Goal: Transaction & Acquisition: Purchase product/service

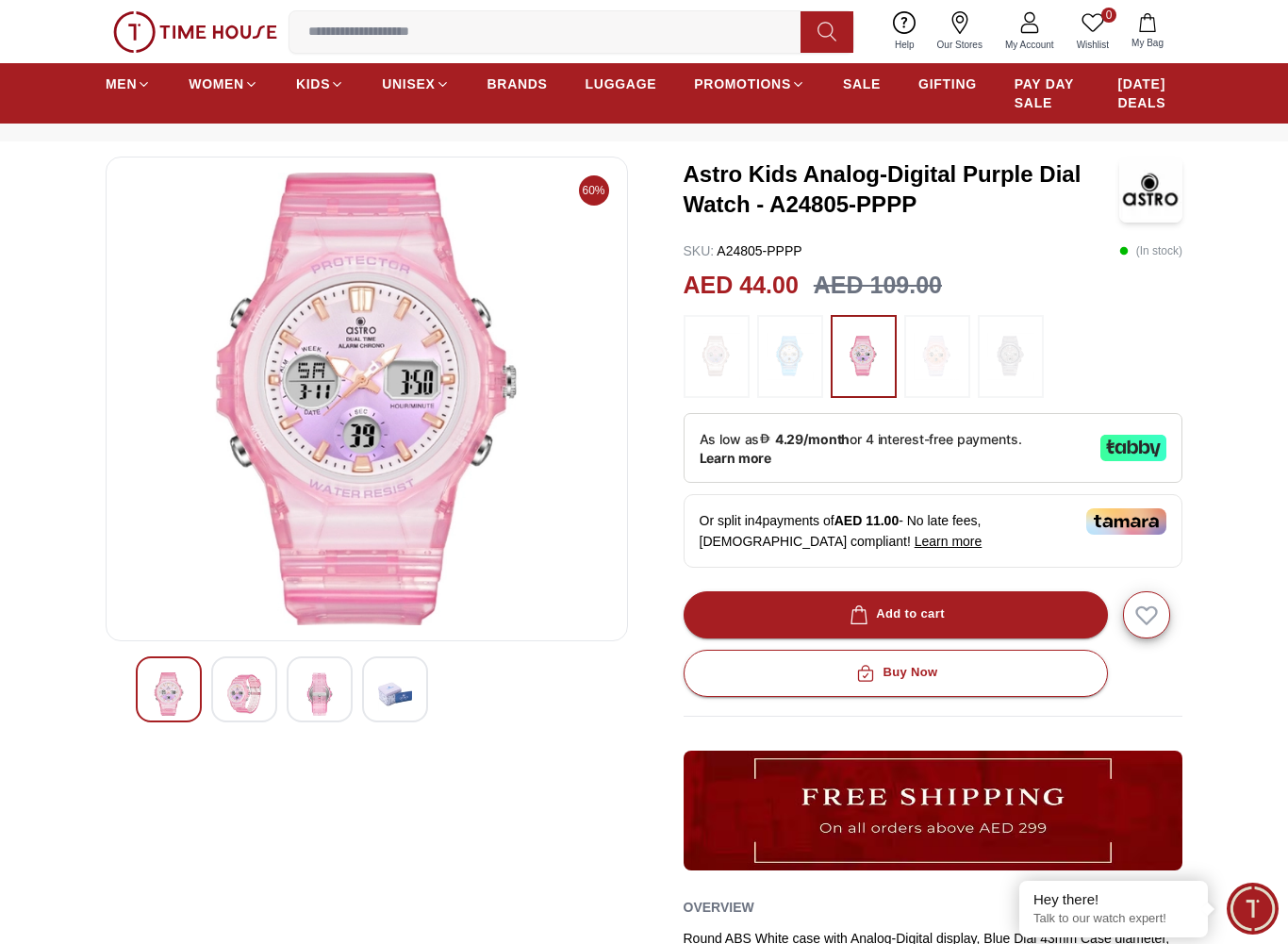
scroll to position [148, 0]
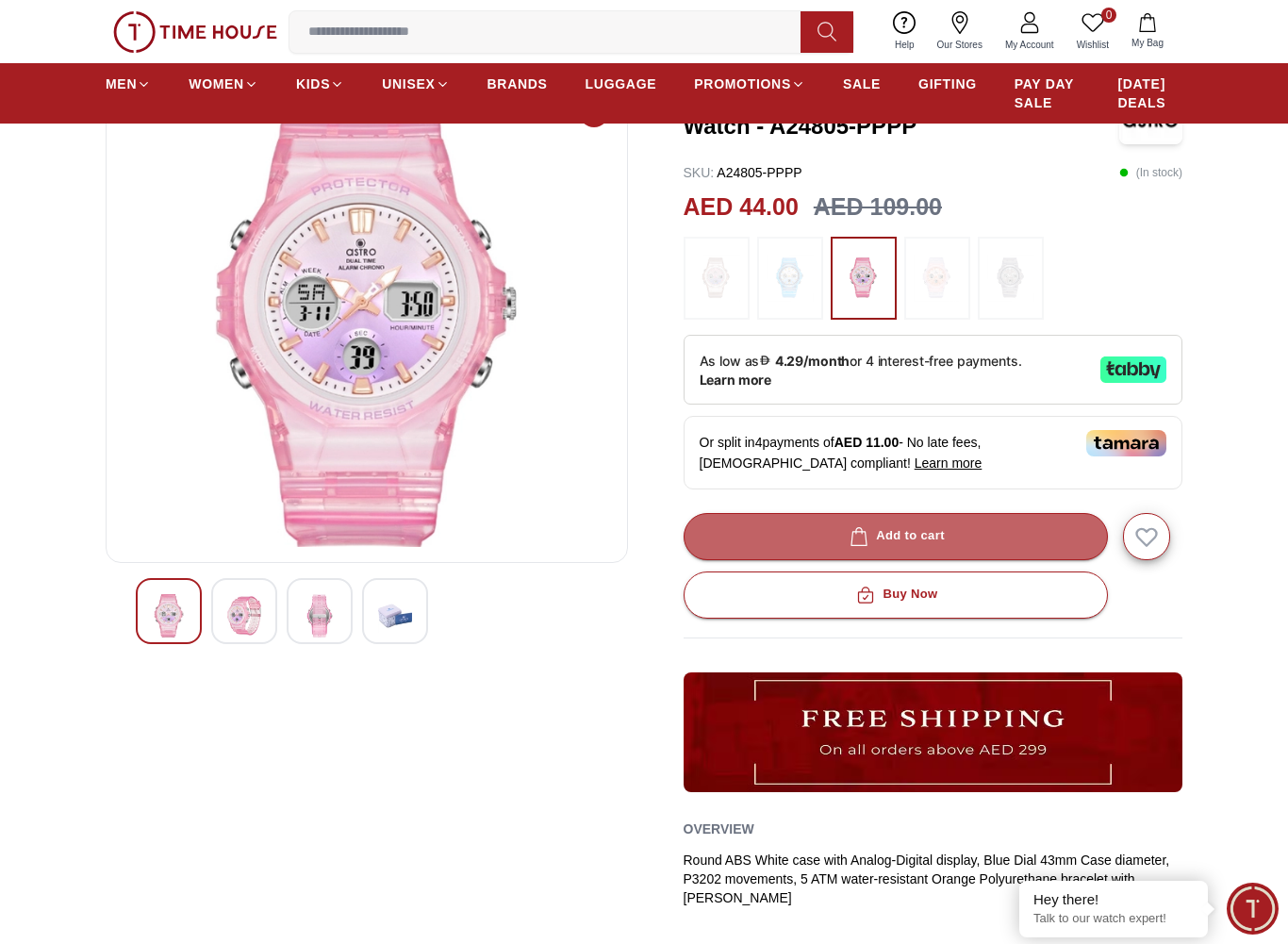
click at [993, 554] on button "Add to cart" at bounding box center [896, 536] width 424 height 47
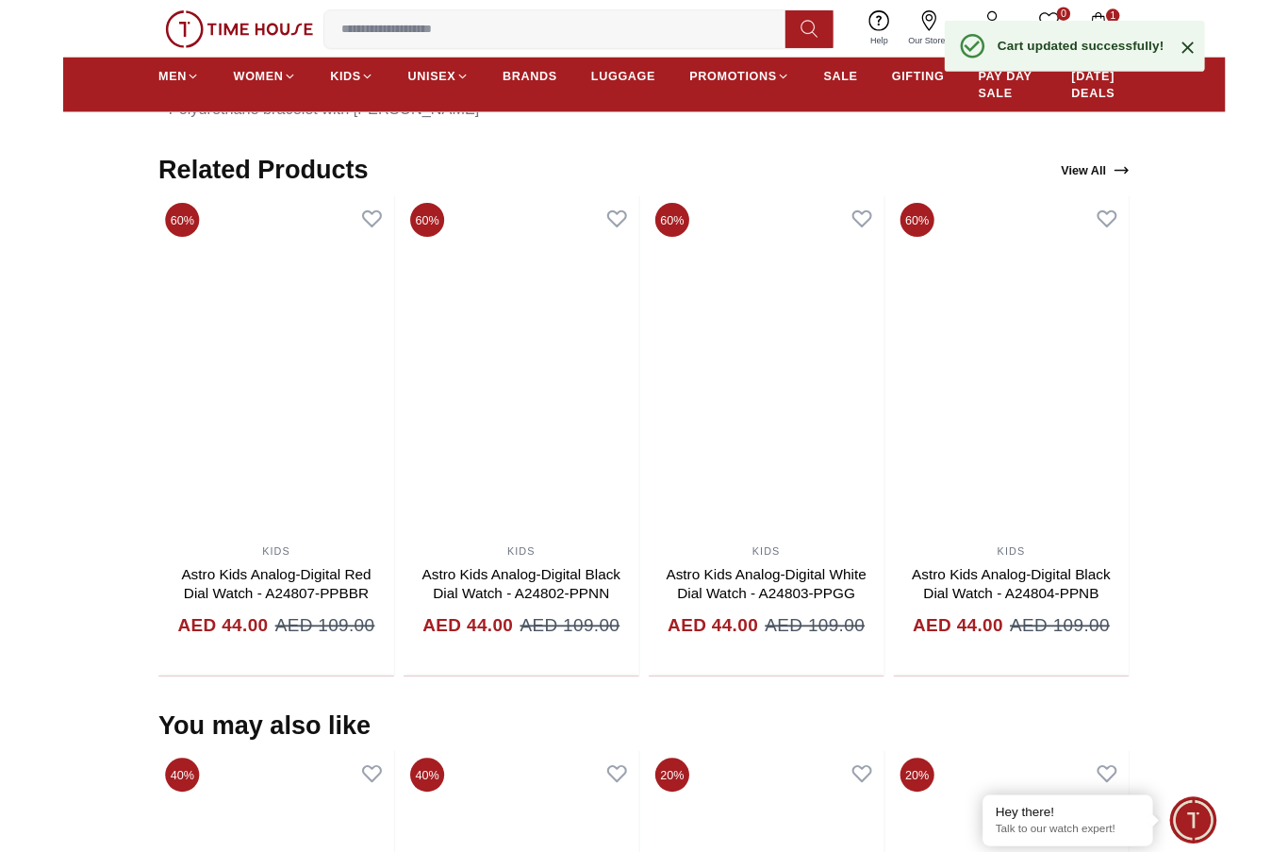
scroll to position [1210, 0]
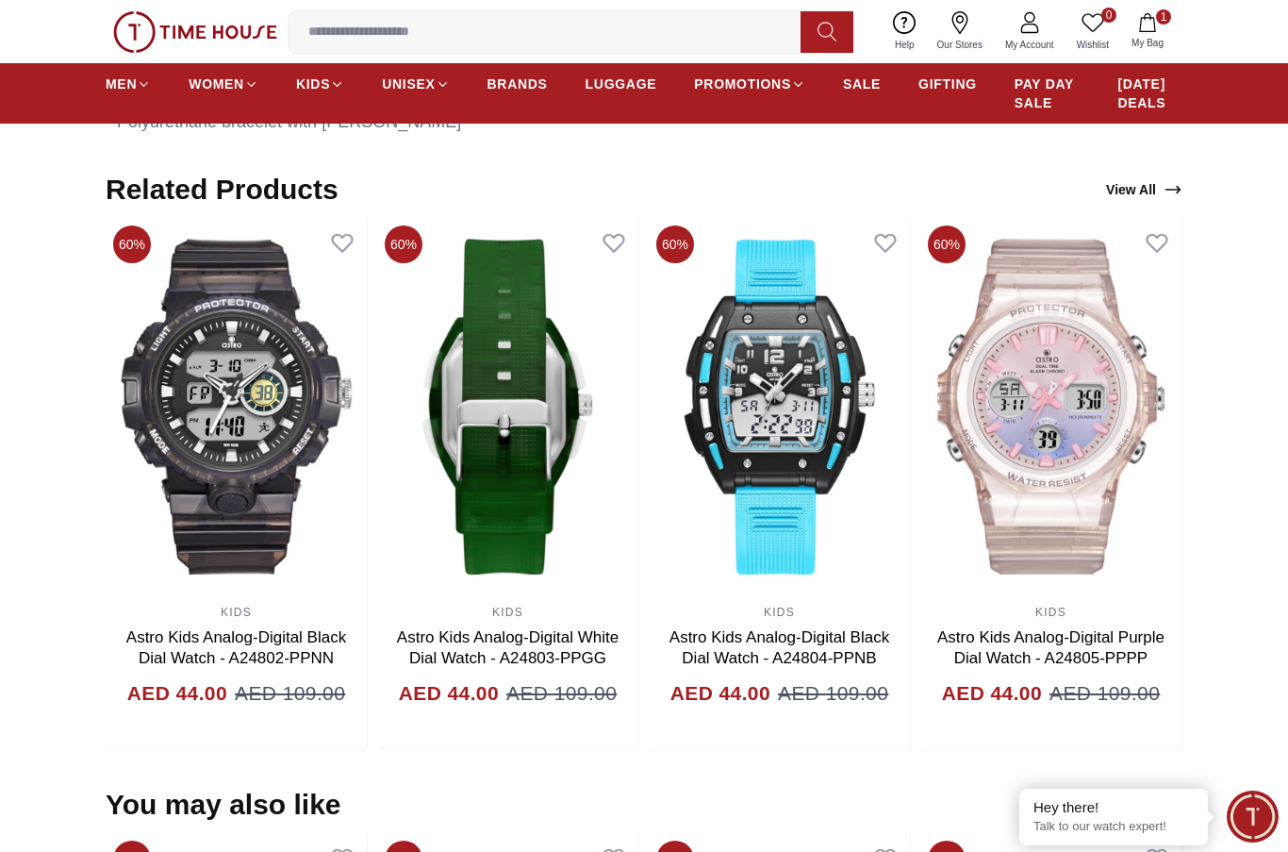
click at [787, 592] on img at bounding box center [779, 406] width 261 height 377
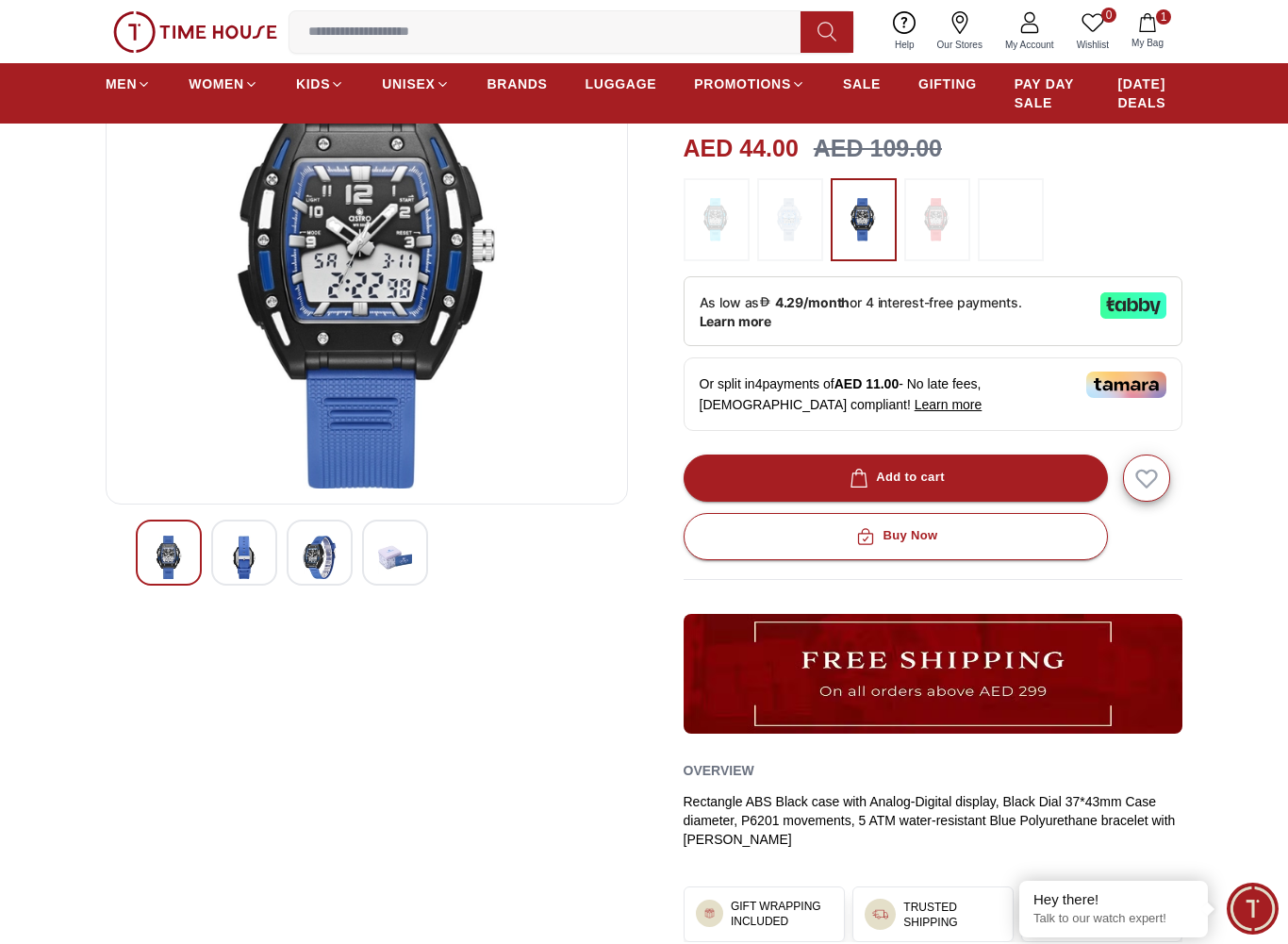
scroll to position [211, 0]
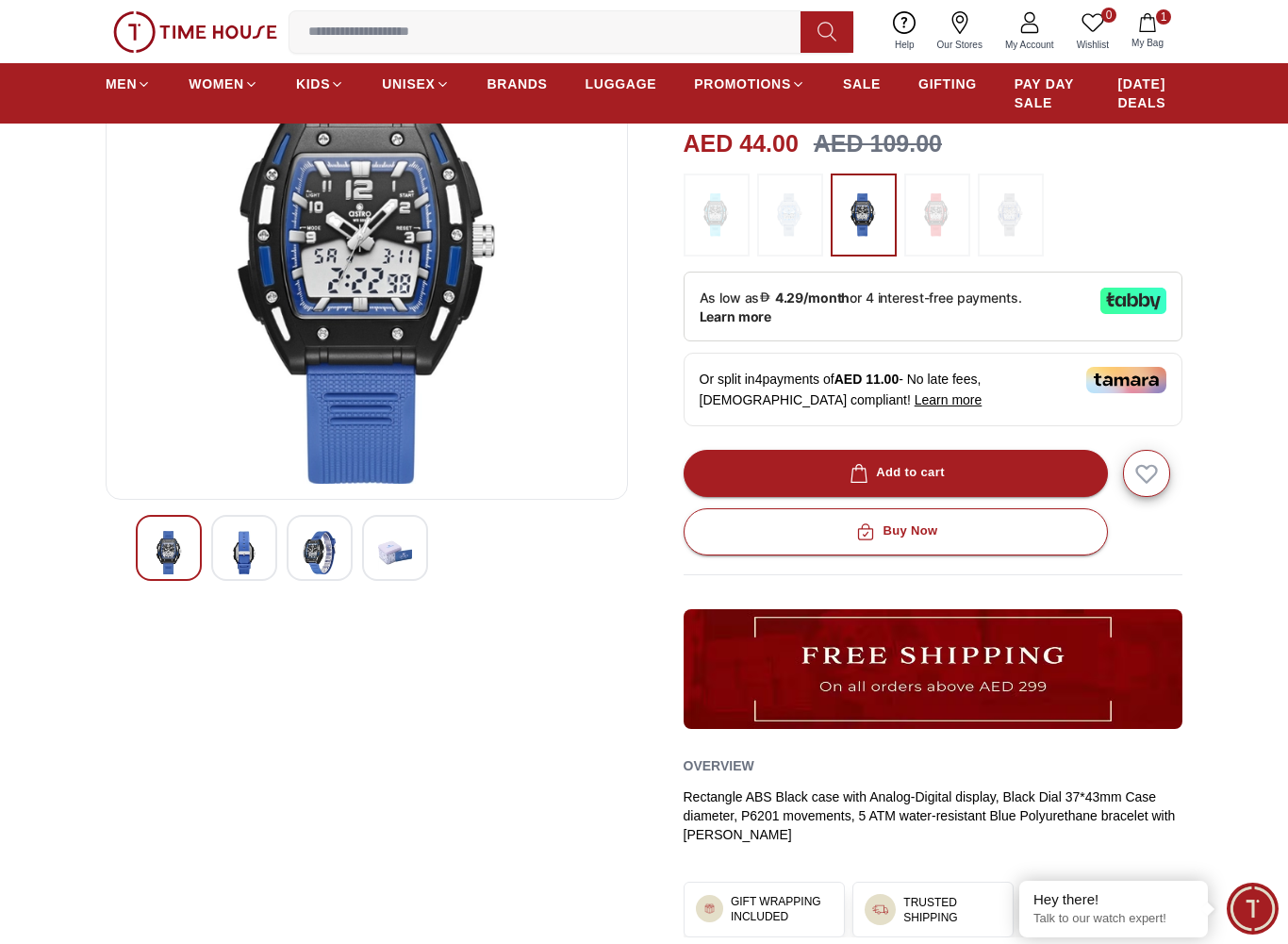
click at [987, 479] on button "Add to cart" at bounding box center [896, 473] width 424 height 47
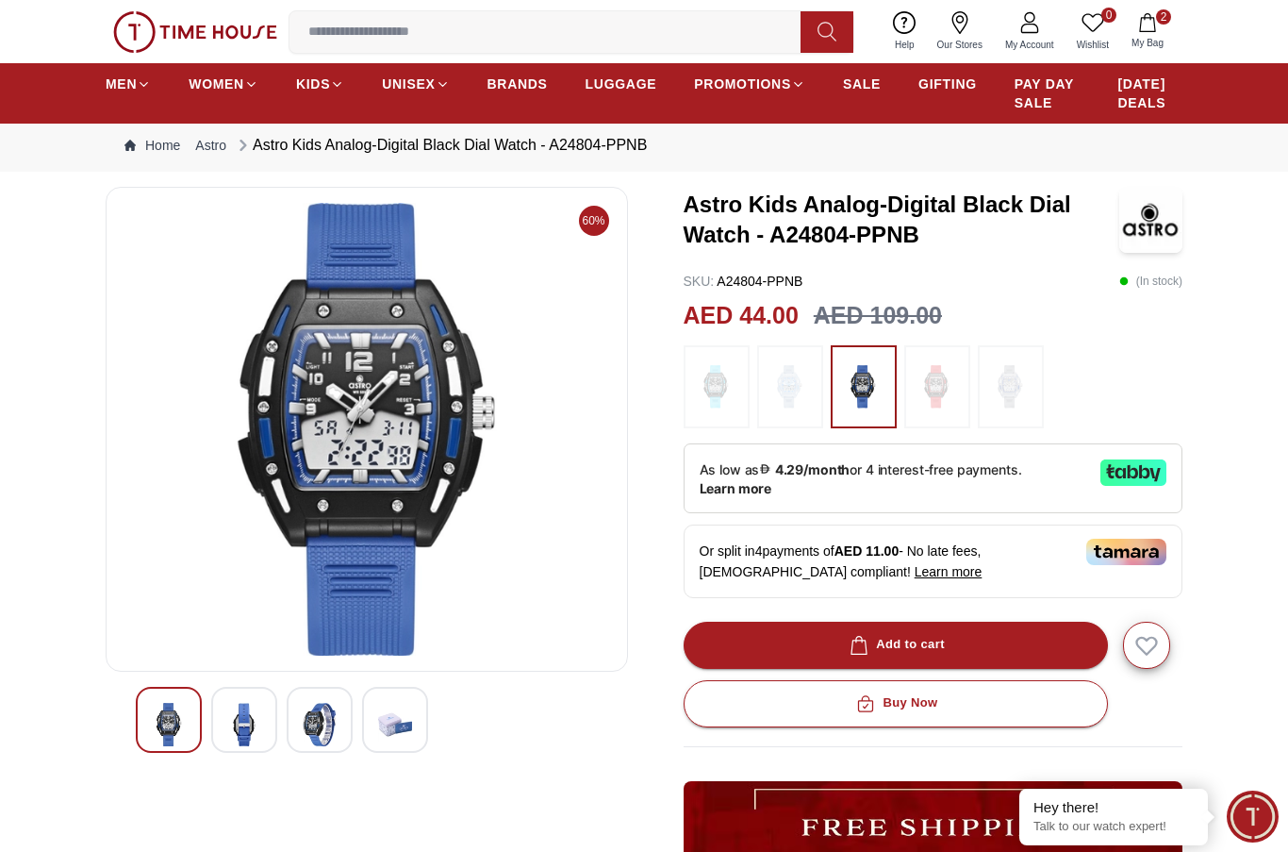
scroll to position [0, 0]
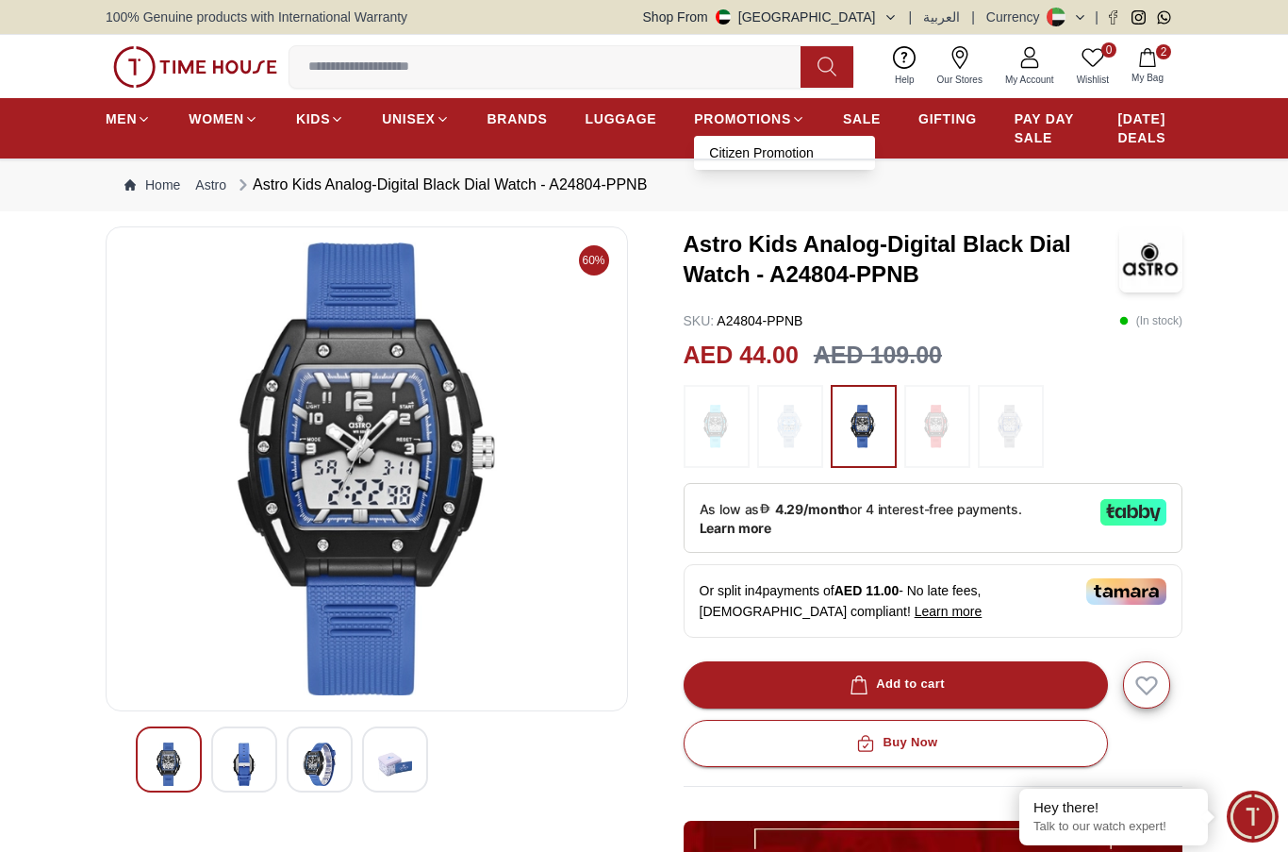
click at [766, 154] on link "Citizen Promotion" at bounding box center [784, 152] width 151 height 19
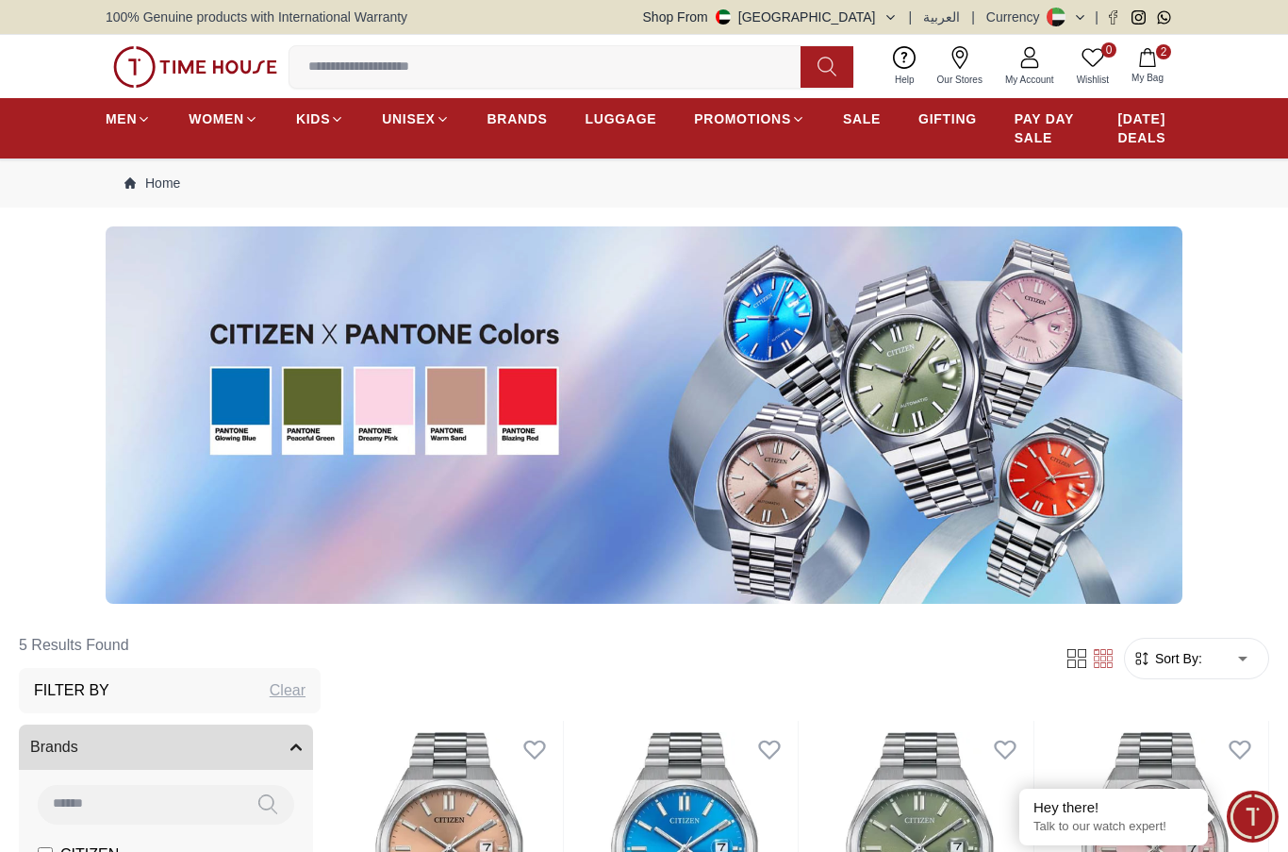
click at [956, 124] on span "GIFTING" at bounding box center [948, 118] width 58 height 19
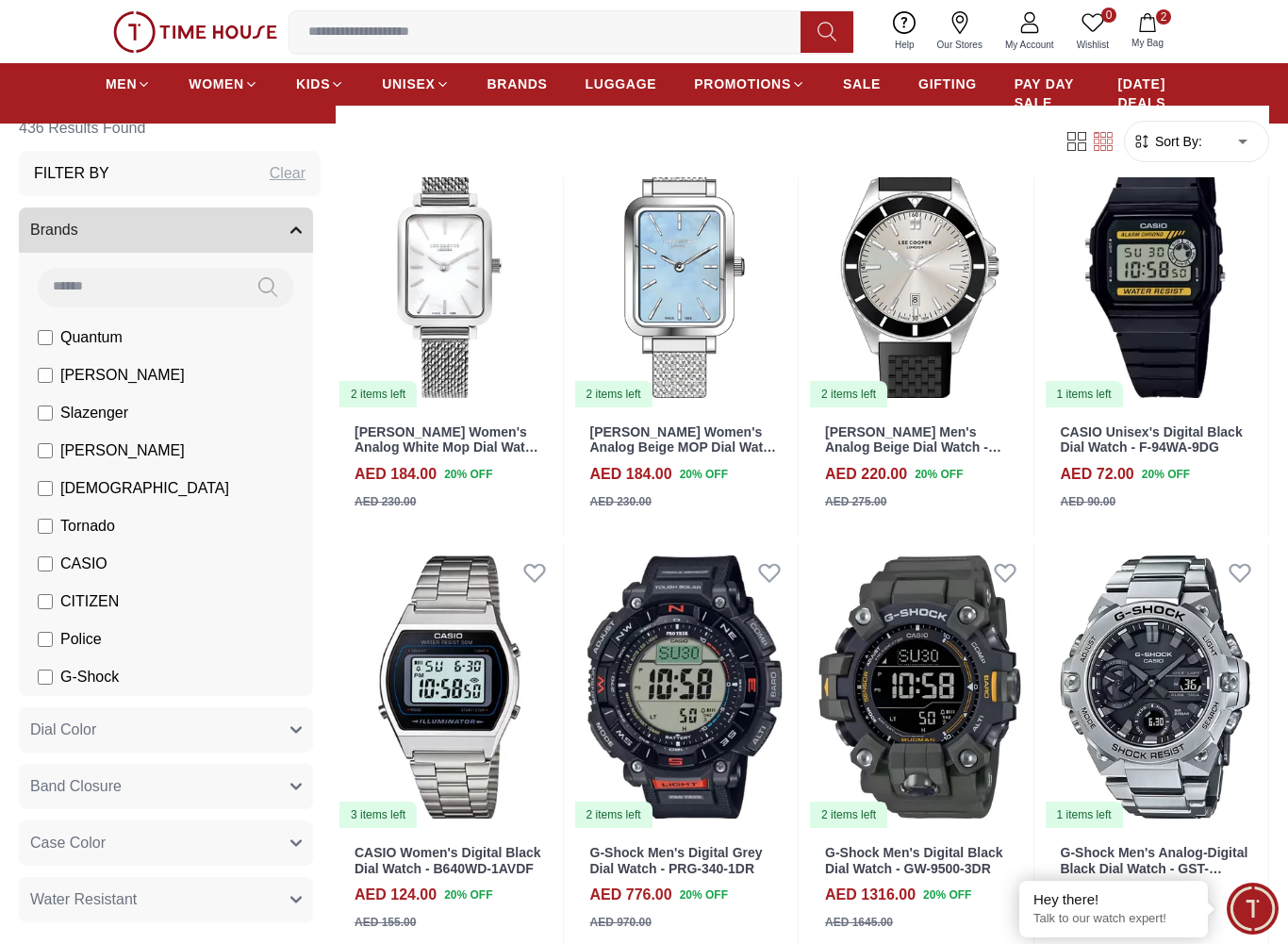
scroll to position [1439, 0]
click at [1050, 92] on span "PAY DAY SALE" at bounding box center [1048, 94] width 66 height 38
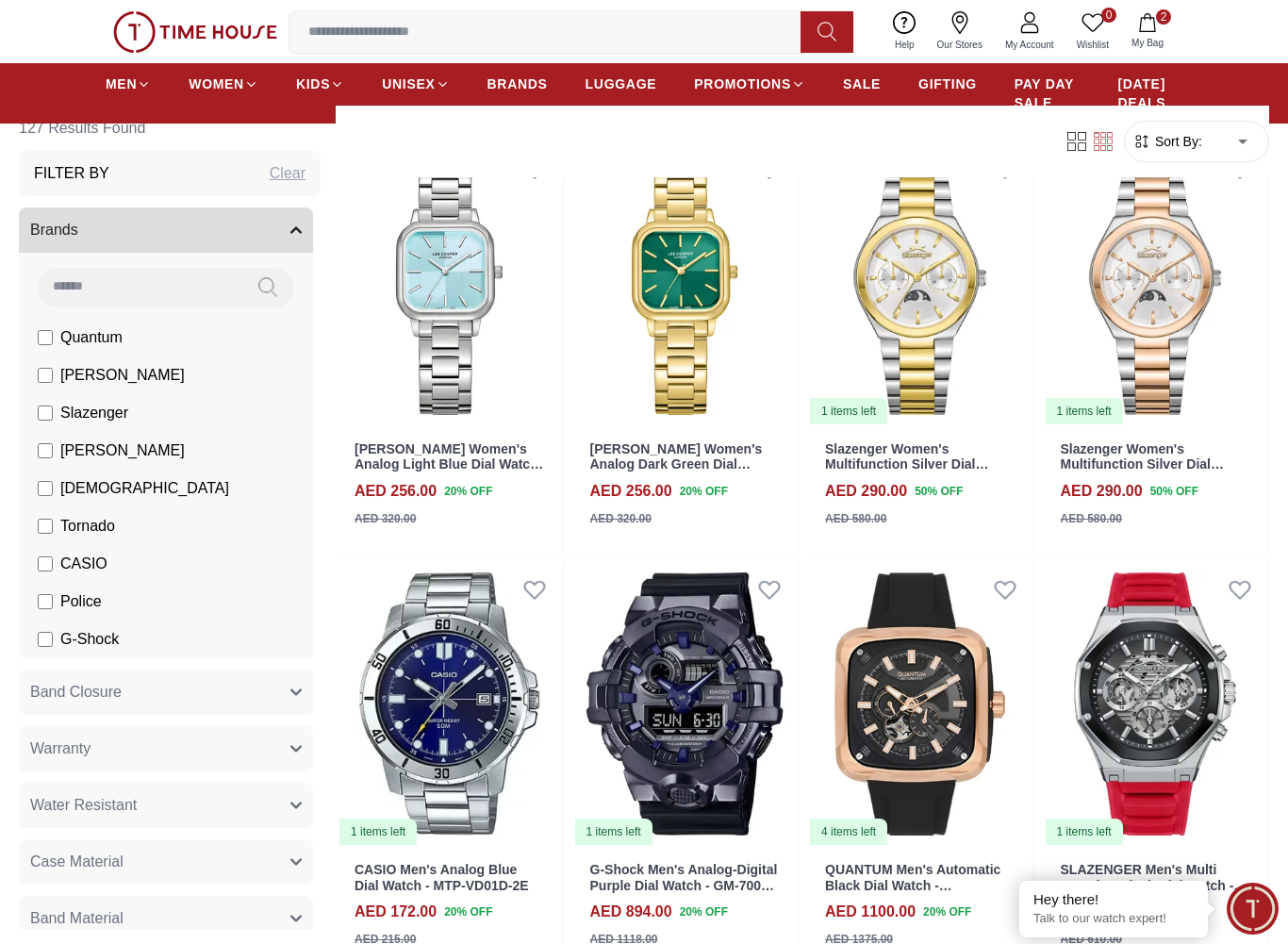
scroll to position [1423, 0]
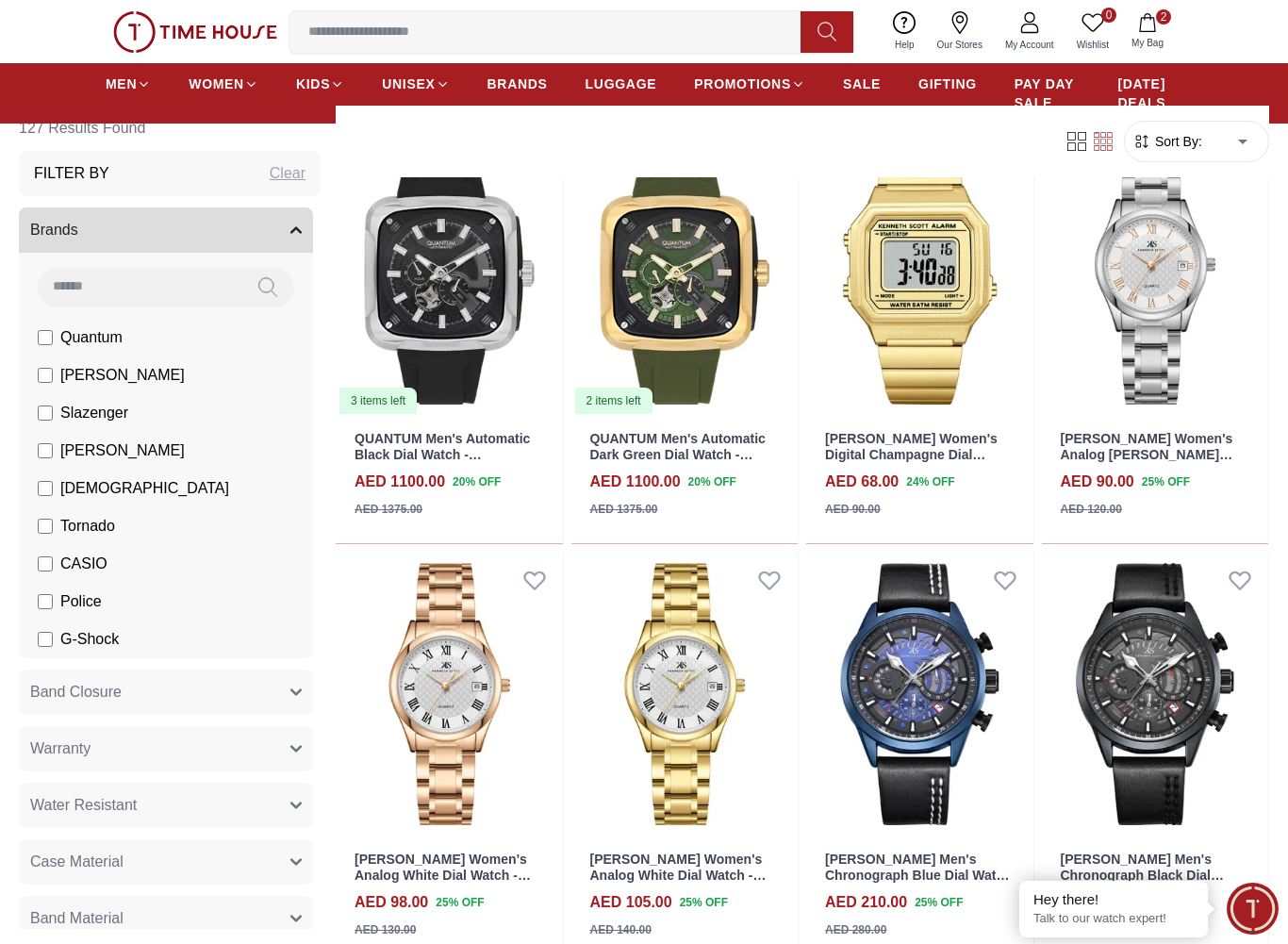
scroll to position [2696, 0]
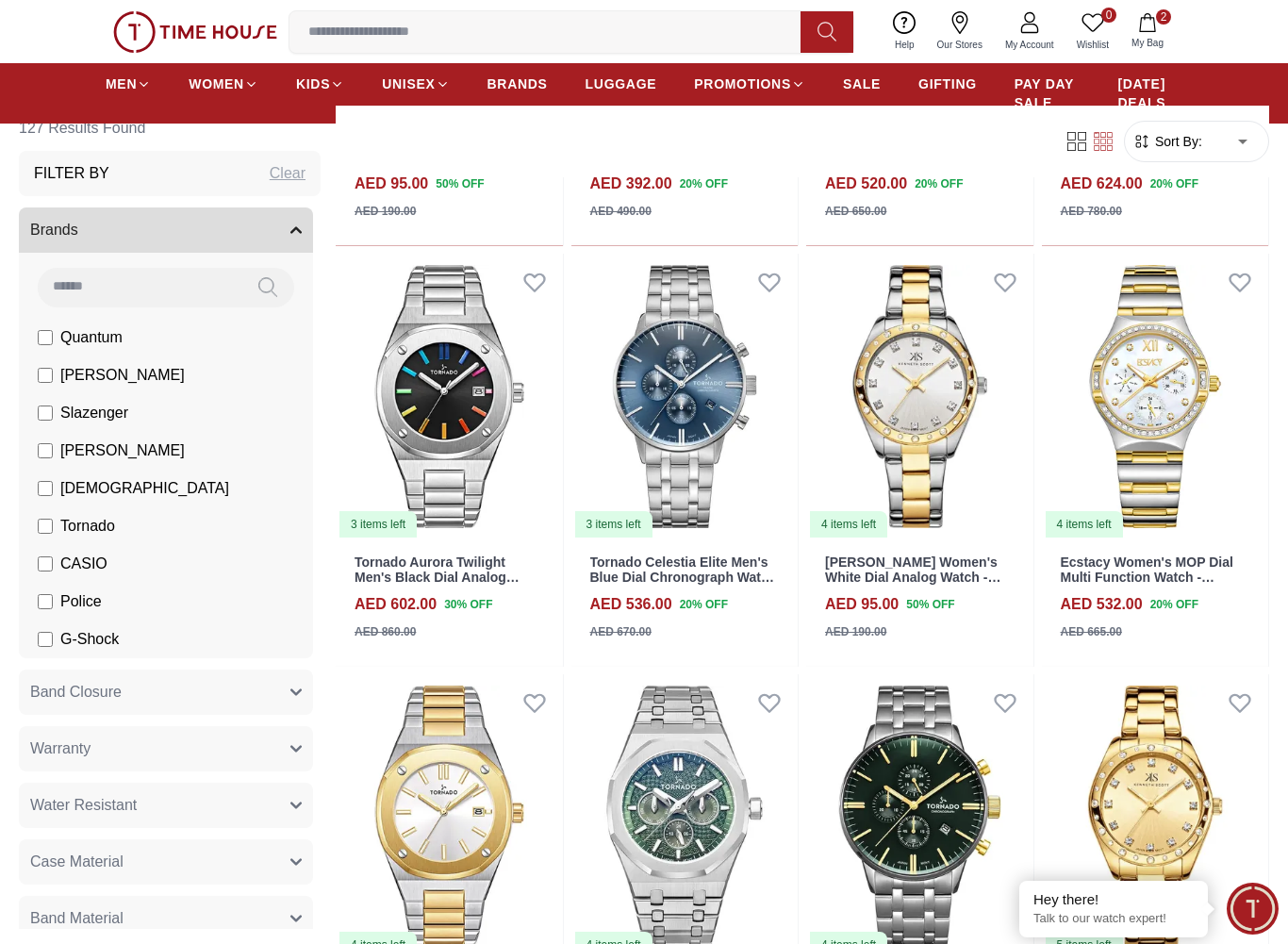
scroll to position [9725, 0]
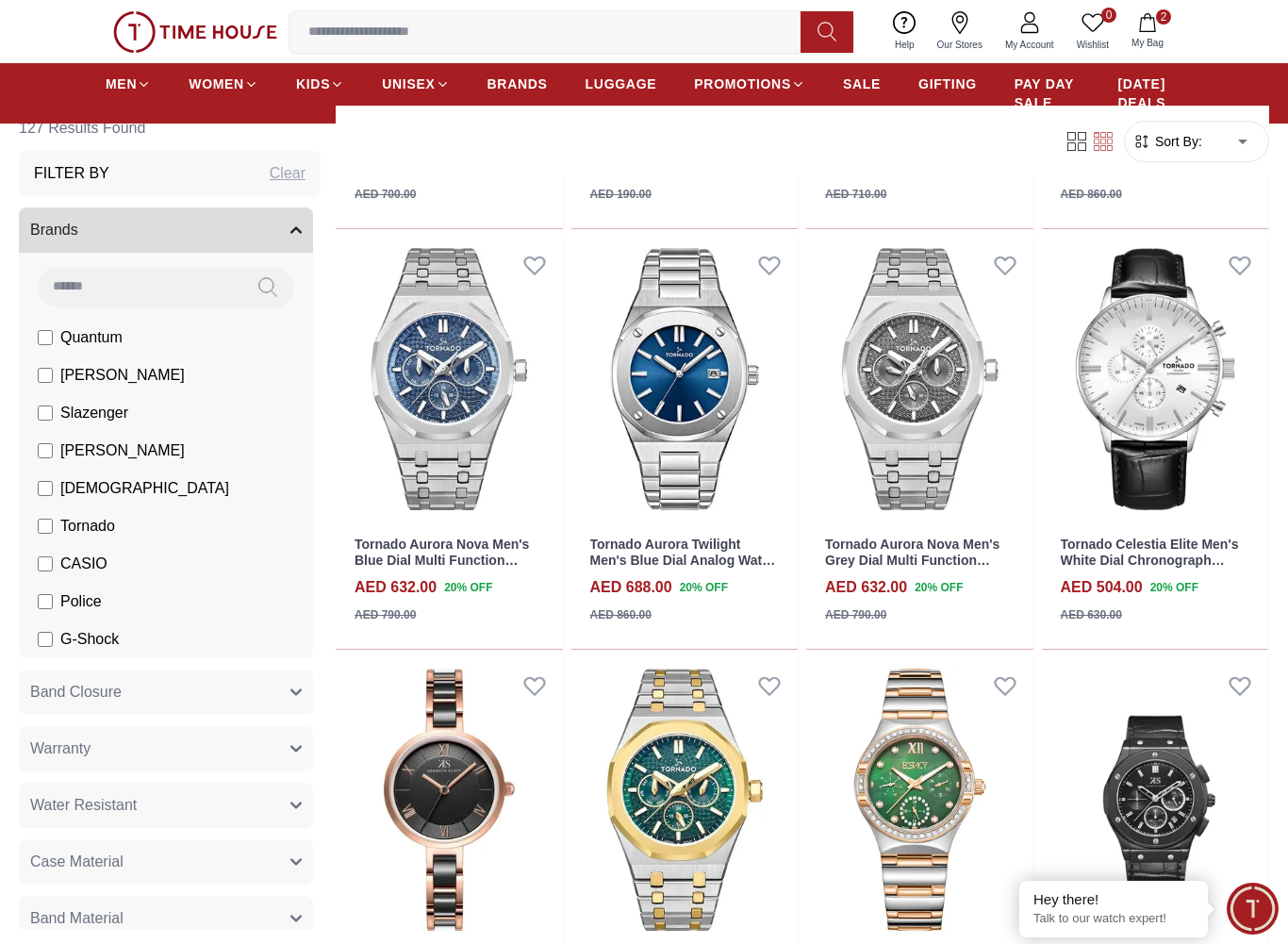
scroll to position [11013, 0]
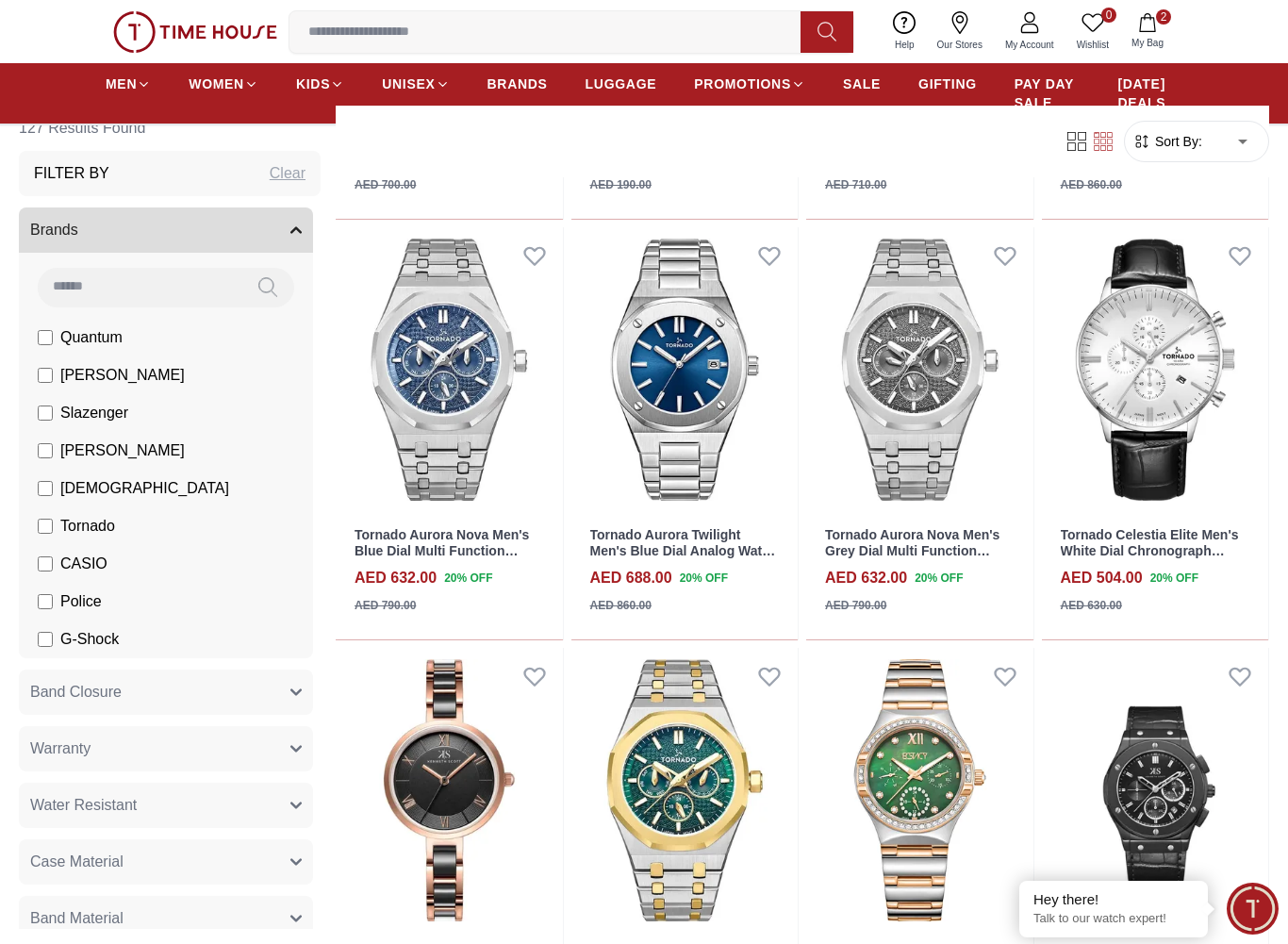
click at [1144, 89] on span "[DATE] DEALS" at bounding box center [1150, 94] width 65 height 38
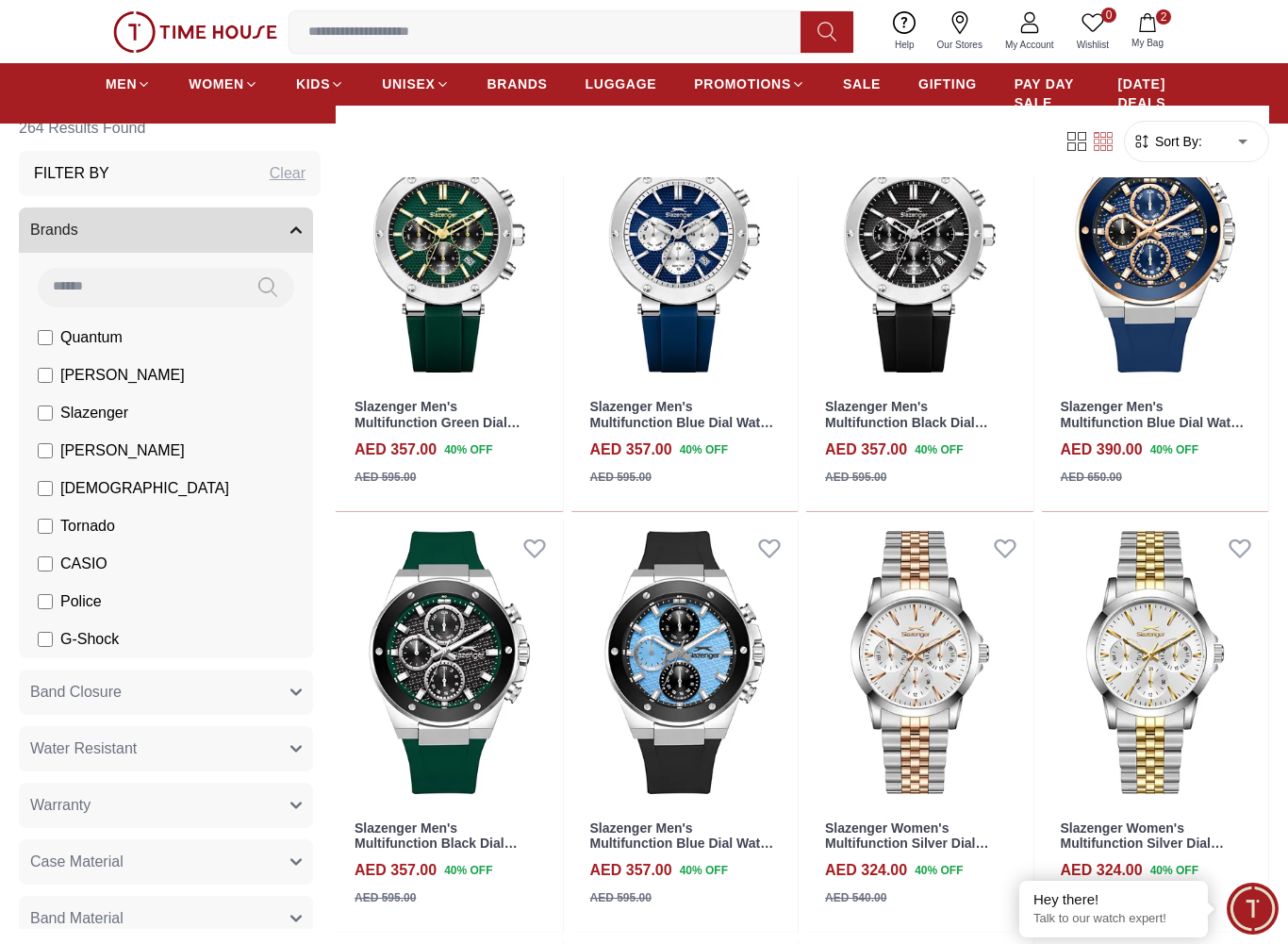
scroll to position [622, 0]
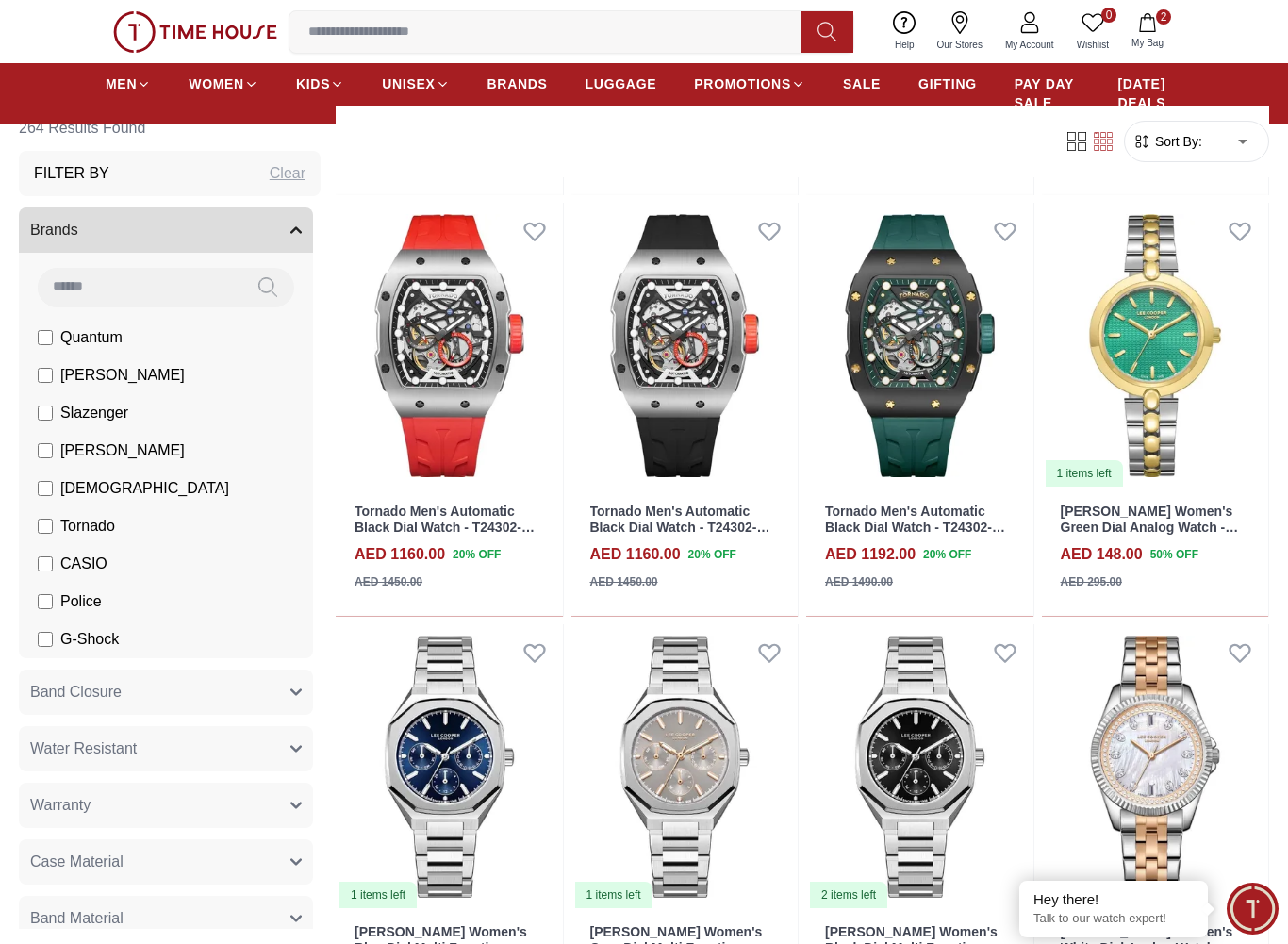
scroll to position [4727, 0]
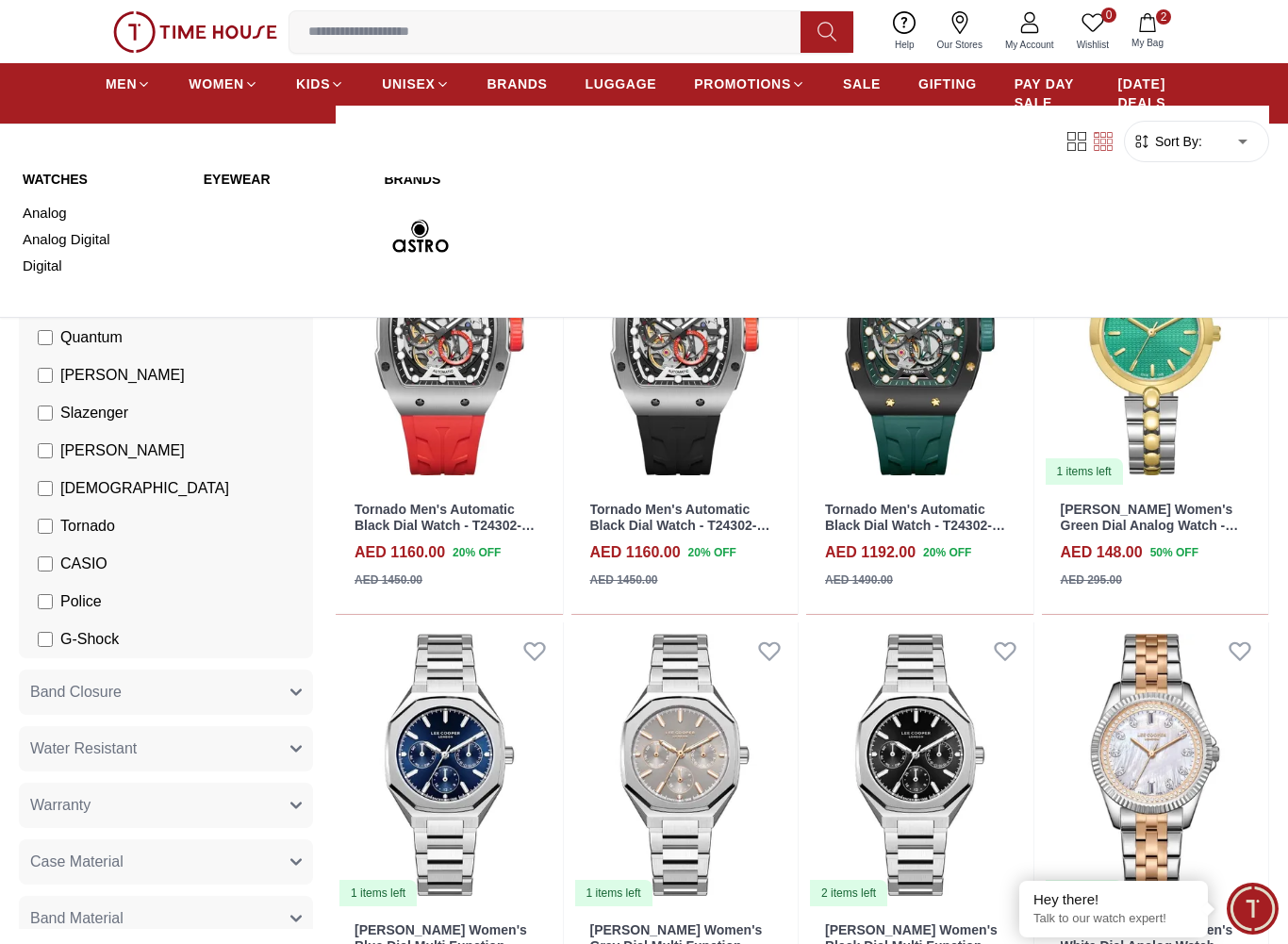
click at [323, 85] on span "KIDS" at bounding box center [313, 84] width 34 height 19
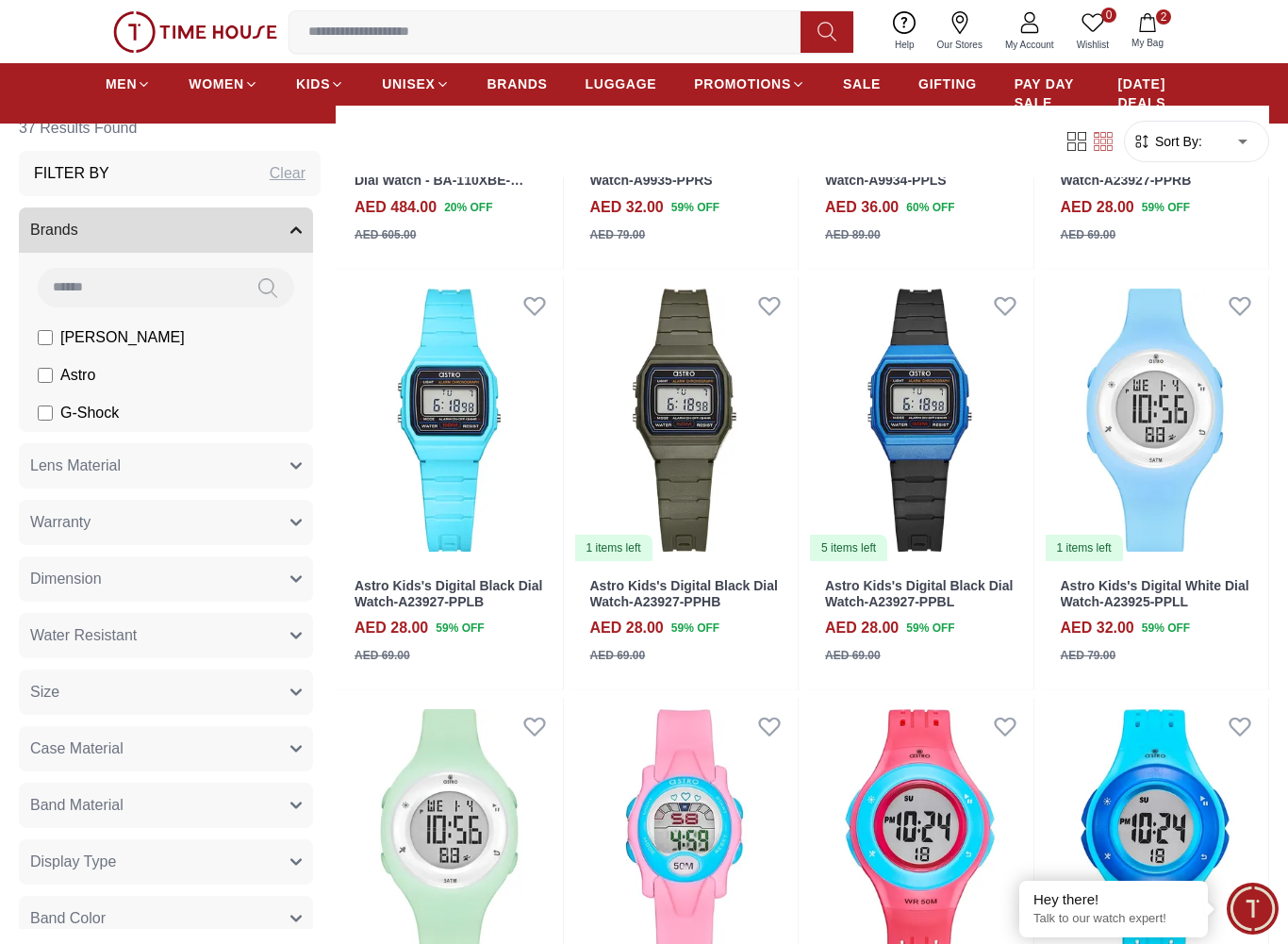
scroll to position [476, 0]
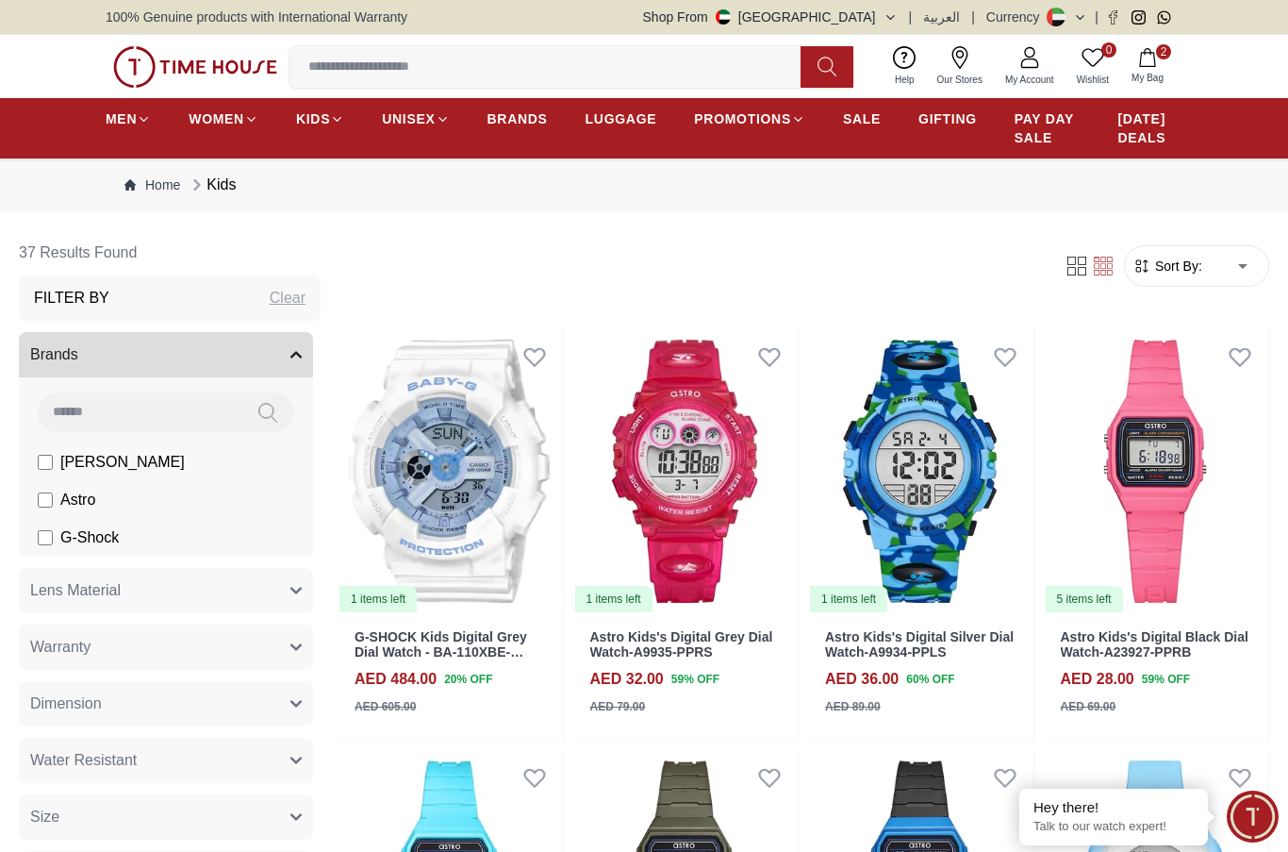
click at [508, 124] on span "BRANDS" at bounding box center [518, 118] width 60 height 19
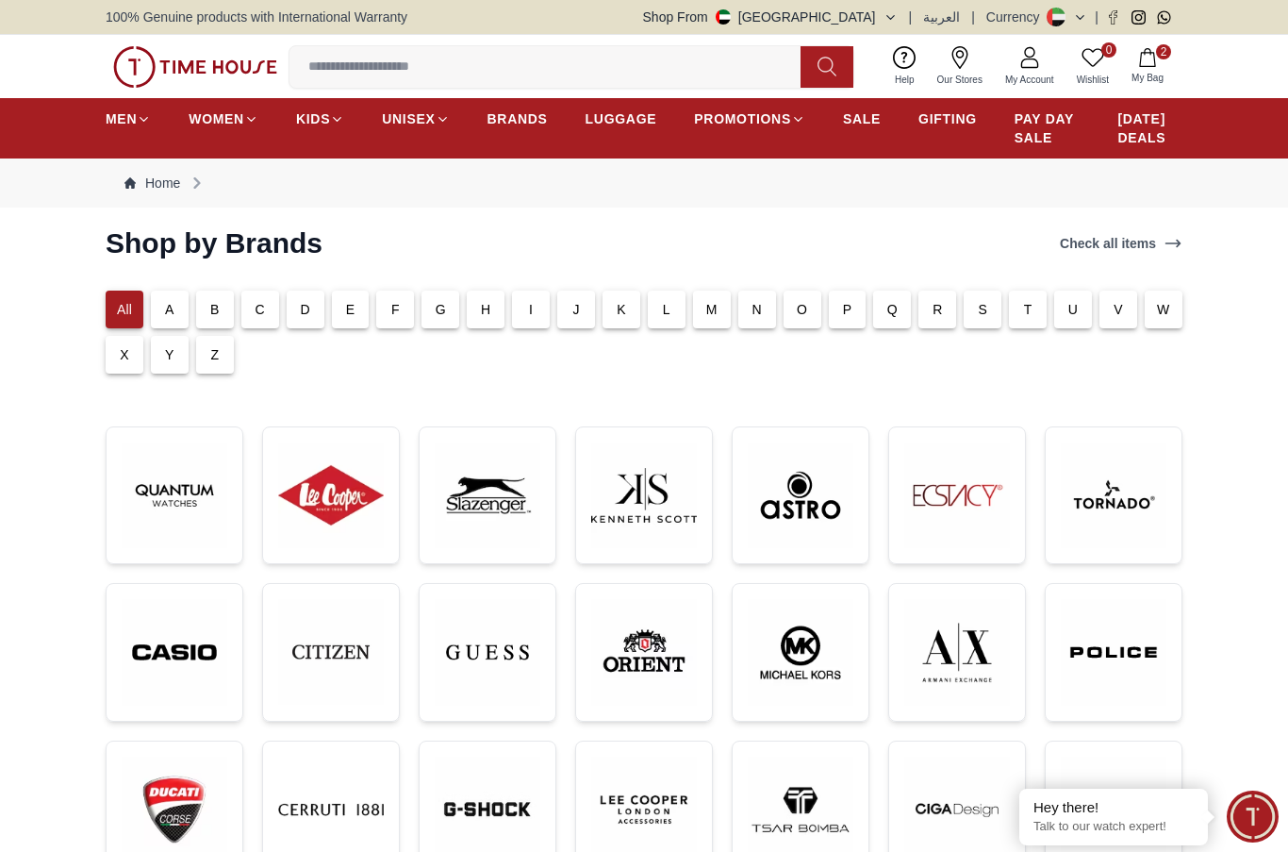
click at [618, 119] on span "LUGGAGE" at bounding box center [622, 118] width 72 height 19
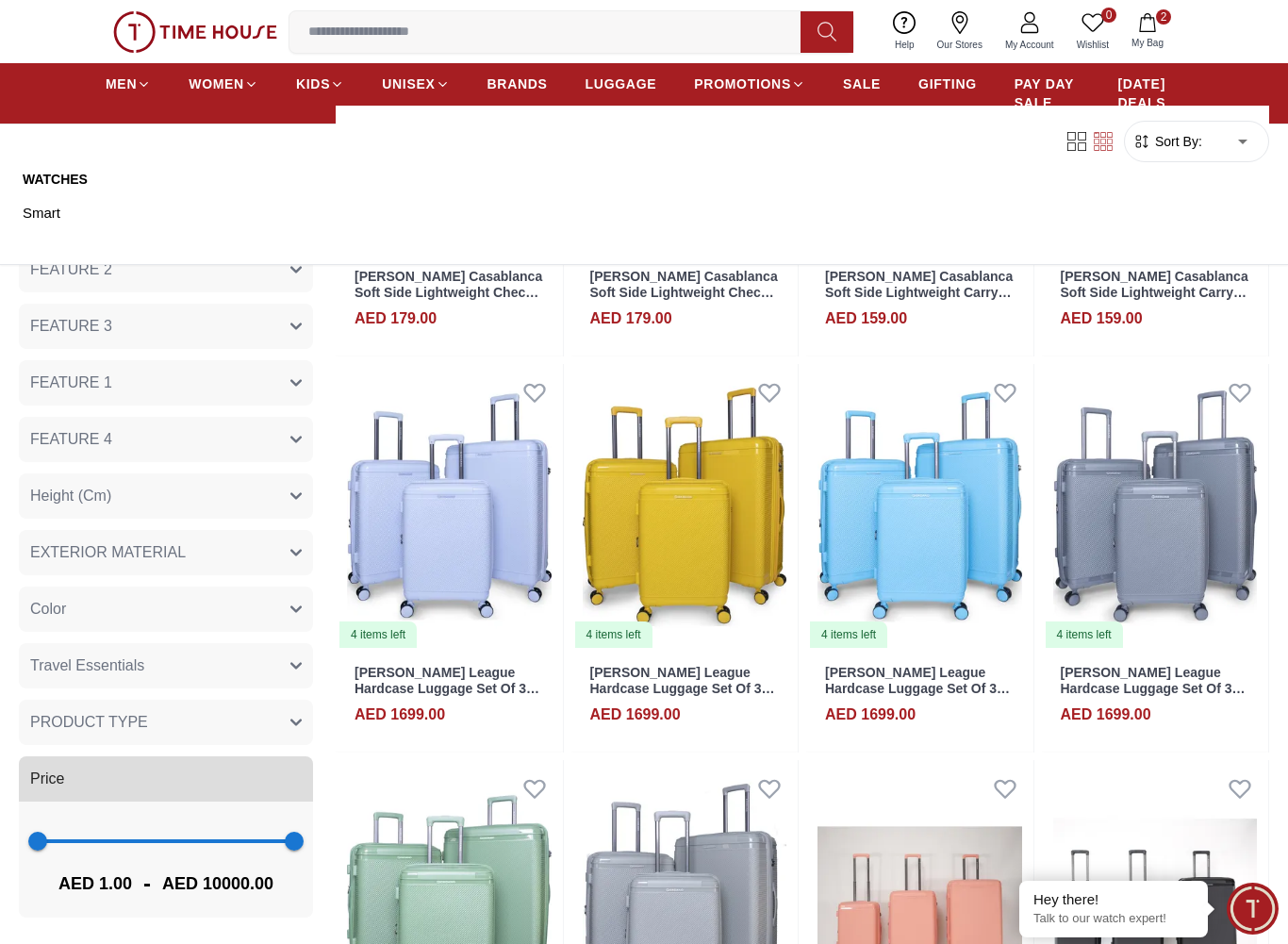
scroll to position [403, 0]
click at [1060, 99] on span "PAY DAY SALE" at bounding box center [1048, 94] width 66 height 38
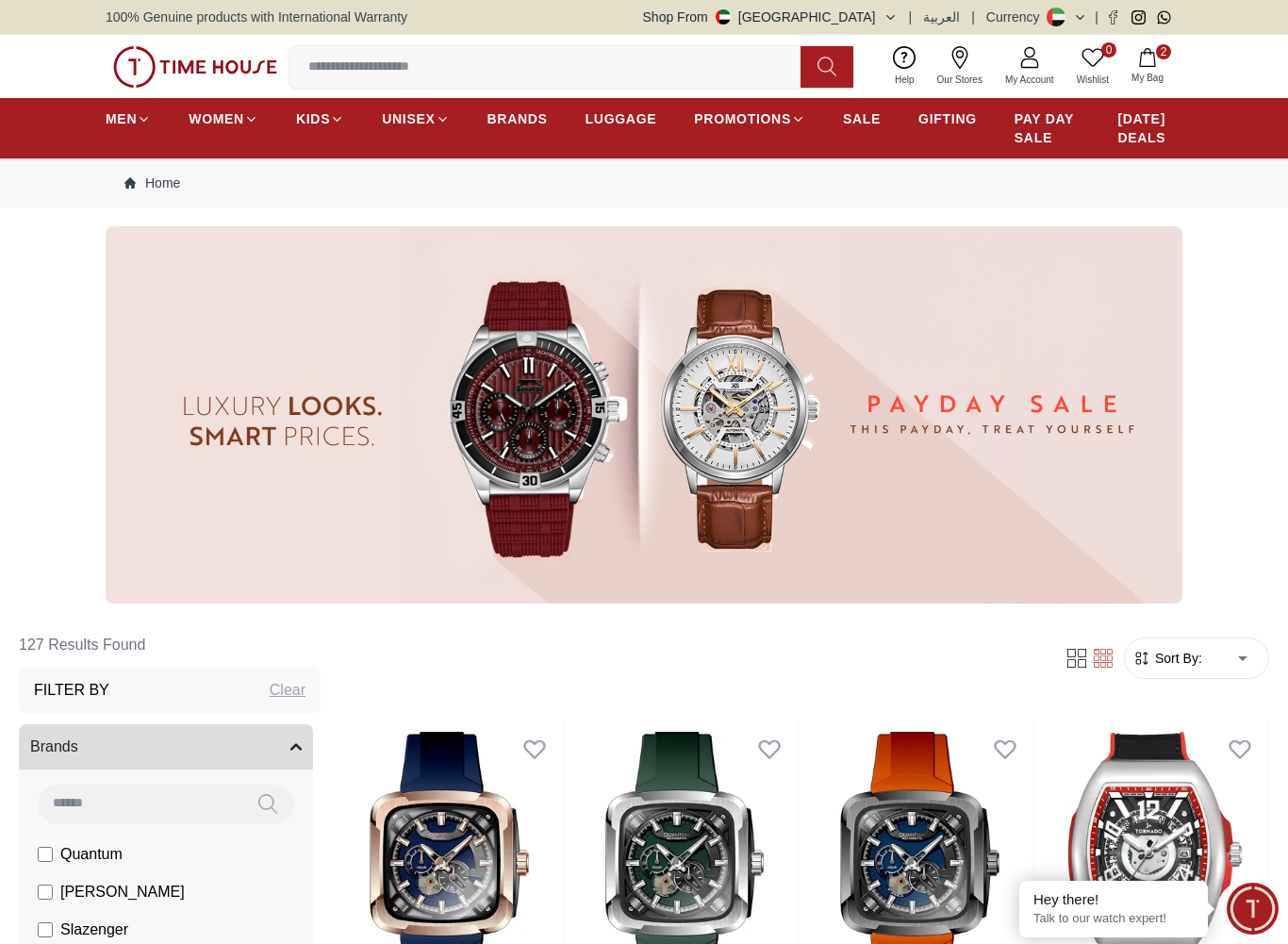
click at [859, 130] on link "SALE" at bounding box center [862, 119] width 38 height 34
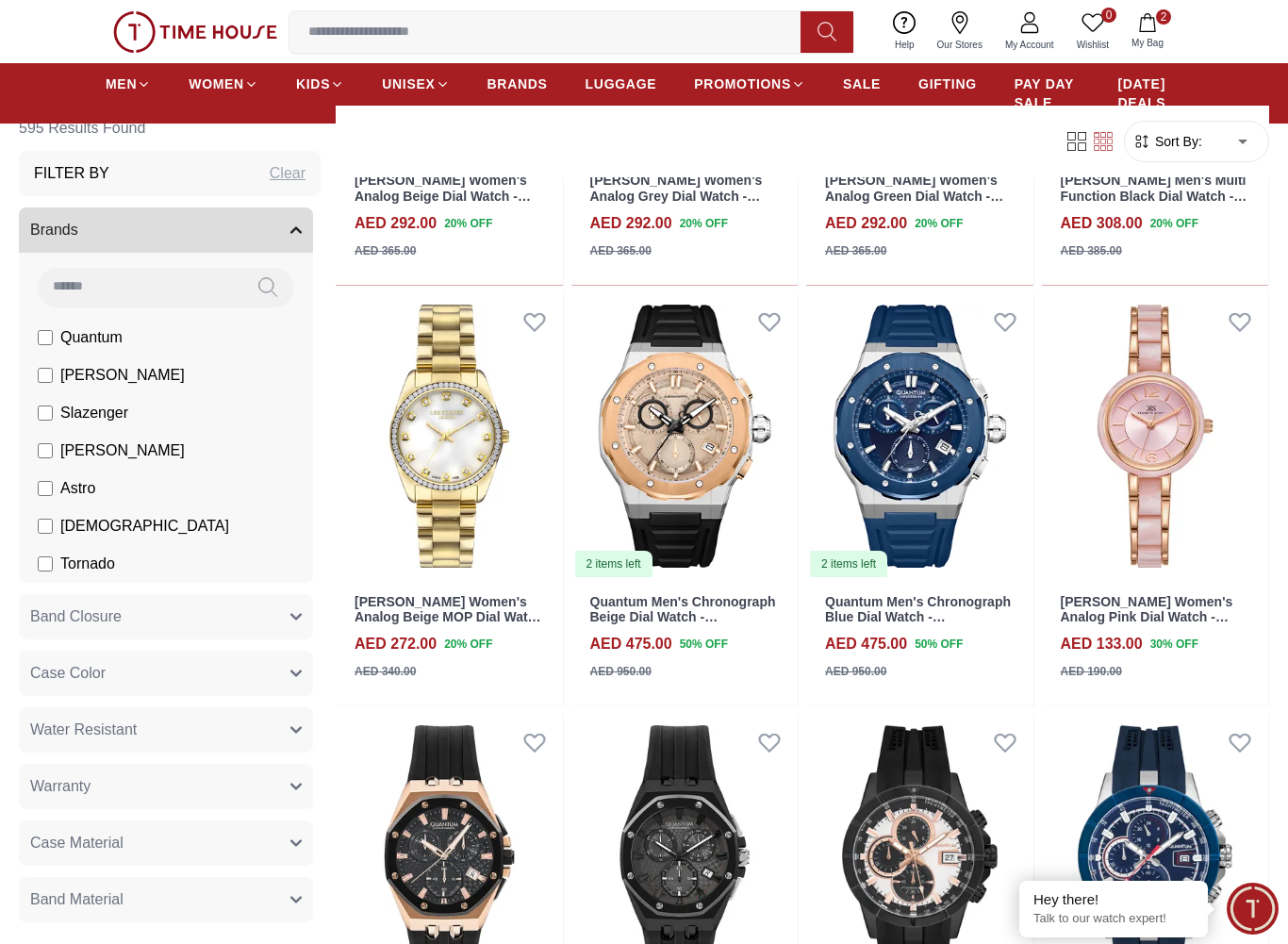
scroll to position [1277, 0]
